Goal: Task Accomplishment & Management: Complete application form

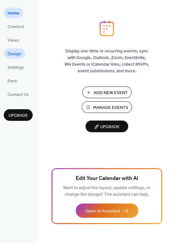
click at [14, 55] on span "Design" at bounding box center [15, 54] width 14 height 7
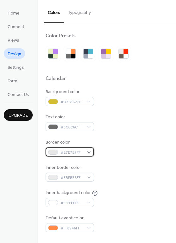
click at [64, 151] on span "#E7E7E7FF" at bounding box center [72, 152] width 23 height 7
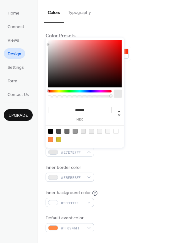
click at [50, 137] on div at bounding box center [50, 139] width 5 height 5
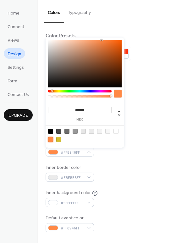
click at [110, 57] on div at bounding box center [85, 63] width 74 height 47
click at [110, 57] on div at bounding box center [109, 56] width 1 height 1
click at [109, 52] on div at bounding box center [85, 63] width 74 height 47
type input "*******"
click at [114, 53] on div at bounding box center [85, 63] width 74 height 47
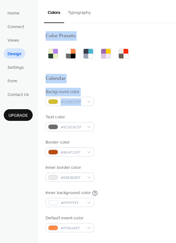
drag, startPoint x: 175, startPoint y: 19, endPoint x: 176, endPoint y: 107, distance: 88.2
click at [176, 107] on html "Home Connect Views Design Settings Form Contact Us Upgrade Design Upgrade Color…" at bounding box center [88, 121] width 176 height 243
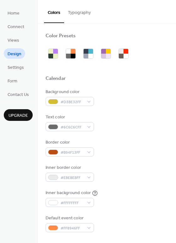
click at [149, 99] on div "Background color #D3BE32FF" at bounding box center [107, 97] width 123 height 17
drag, startPoint x: 174, startPoint y: 53, endPoint x: 173, endPoint y: 77, distance: 24.0
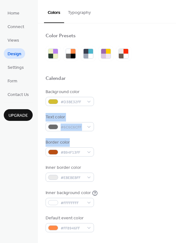
drag, startPoint x: 174, startPoint y: 96, endPoint x: 176, endPoint y: 138, distance: 41.6
click at [176, 138] on div "Color Presets Calendar Background color #D3BE32FF Text color #6C6C6CFF Border c…" at bounding box center [107, 132] width 139 height 219
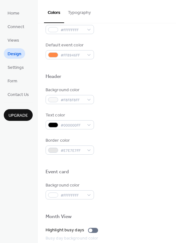
scroll to position [175, 0]
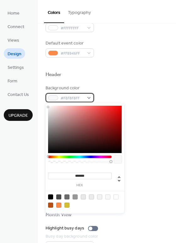
click at [83, 95] on span "#F8F8F8FF" at bounding box center [72, 98] width 23 height 7
click at [108, 113] on div at bounding box center [85, 129] width 74 height 47
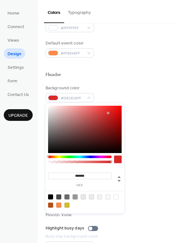
click at [66, 155] on div "******* hex" at bounding box center [85, 158] width 79 height 110
click at [73, 155] on div "******* hex" at bounding box center [85, 158] width 79 height 110
click at [67, 155] on div at bounding box center [80, 156] width 64 height 3
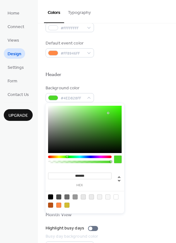
click at [109, 136] on div at bounding box center [85, 129] width 74 height 47
click at [114, 143] on div at bounding box center [85, 129] width 74 height 47
click at [116, 129] on div at bounding box center [85, 129] width 74 height 47
type input "*******"
click at [113, 118] on div at bounding box center [85, 129] width 74 height 47
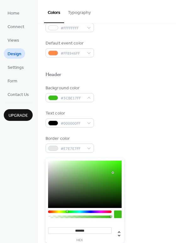
scroll to position [0, 0]
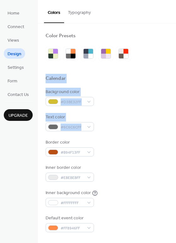
drag, startPoint x: 174, startPoint y: 71, endPoint x: 174, endPoint y: 121, distance: 50.4
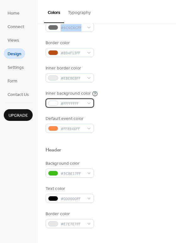
click at [86, 100] on div "#FFFFFFFF" at bounding box center [70, 102] width 49 height 9
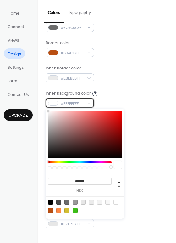
click at [73, 101] on span "#FFFFFFFF" at bounding box center [72, 103] width 23 height 7
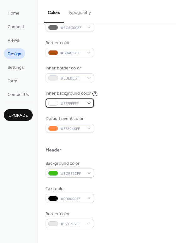
click at [73, 101] on span "#FFFFFFFF" at bounding box center [72, 103] width 23 height 7
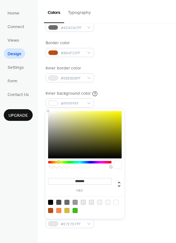
click at [59, 162] on div at bounding box center [80, 162] width 64 height 3
type input "*******"
click at [106, 115] on div at bounding box center [85, 134] width 74 height 47
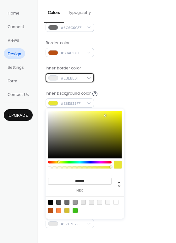
click at [85, 76] on div "#EBEBEBFF" at bounding box center [70, 77] width 49 height 9
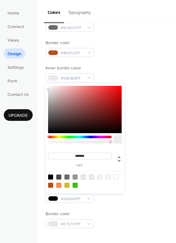
click at [95, 93] on div at bounding box center [85, 109] width 74 height 47
type input "*******"
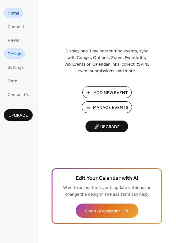
click at [11, 58] on link "Design" at bounding box center [14, 53] width 21 height 10
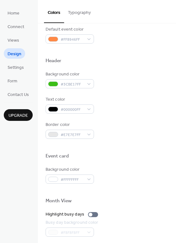
scroll to position [189, 0]
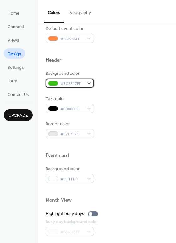
click at [83, 81] on span "#3CBE17FF" at bounding box center [72, 83] width 23 height 7
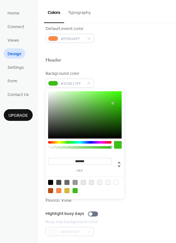
click at [108, 116] on div at bounding box center [85, 114] width 74 height 47
click at [110, 110] on div at bounding box center [85, 114] width 74 height 47
click at [104, 109] on div at bounding box center [85, 114] width 74 height 47
type input "*******"
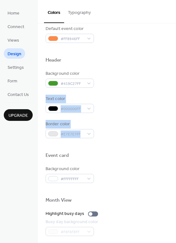
drag, startPoint x: 174, startPoint y: 90, endPoint x: 172, endPoint y: 128, distance: 38.2
click at [172, 128] on div "Color Presets Calendar Background color #D3BE32FF Text color #6C6C6CFF Border c…" at bounding box center [107, 78] width 139 height 489
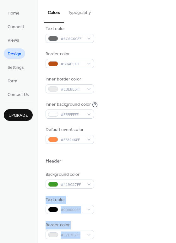
scroll to position [84, 0]
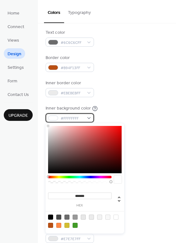
click at [86, 116] on div "#FFFFFFFF" at bounding box center [70, 117] width 49 height 9
click at [84, 117] on span "#FFFFFFFF" at bounding box center [72, 118] width 23 height 7
click at [63, 176] on div at bounding box center [80, 177] width 64 height 3
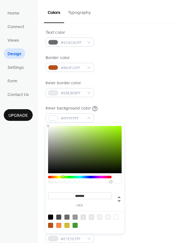
click at [110, 146] on div at bounding box center [85, 149] width 74 height 47
type input "*******"
click at [96, 135] on div at bounding box center [85, 149] width 74 height 47
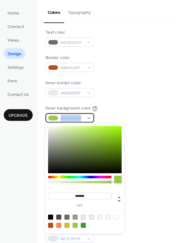
click at [83, 116] on div "#99CA46FF" at bounding box center [70, 117] width 49 height 9
click at [83, 116] on span "#99CA46FF" at bounding box center [72, 118] width 23 height 7
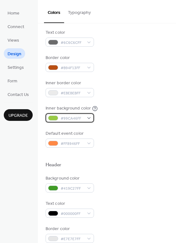
click at [83, 116] on span "#99CA46FF" at bounding box center [72, 118] width 23 height 7
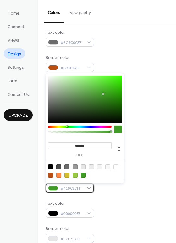
click at [87, 187] on div "#419C27FF" at bounding box center [70, 187] width 49 height 9
drag, startPoint x: 90, startPoint y: 145, endPoint x: 61, endPoint y: 142, distance: 29.2
click at [61, 142] on input "*******" at bounding box center [80, 145] width 64 height 7
paste input
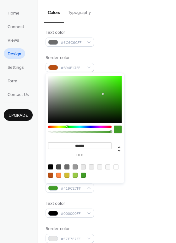
click at [77, 175] on div at bounding box center [75, 174] width 5 height 5
type input "*******"
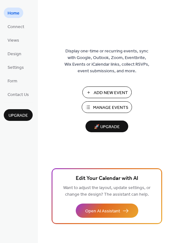
click at [107, 95] on span "Add New Event" at bounding box center [111, 92] width 34 height 7
